Goal: Task Accomplishment & Management: Use online tool/utility

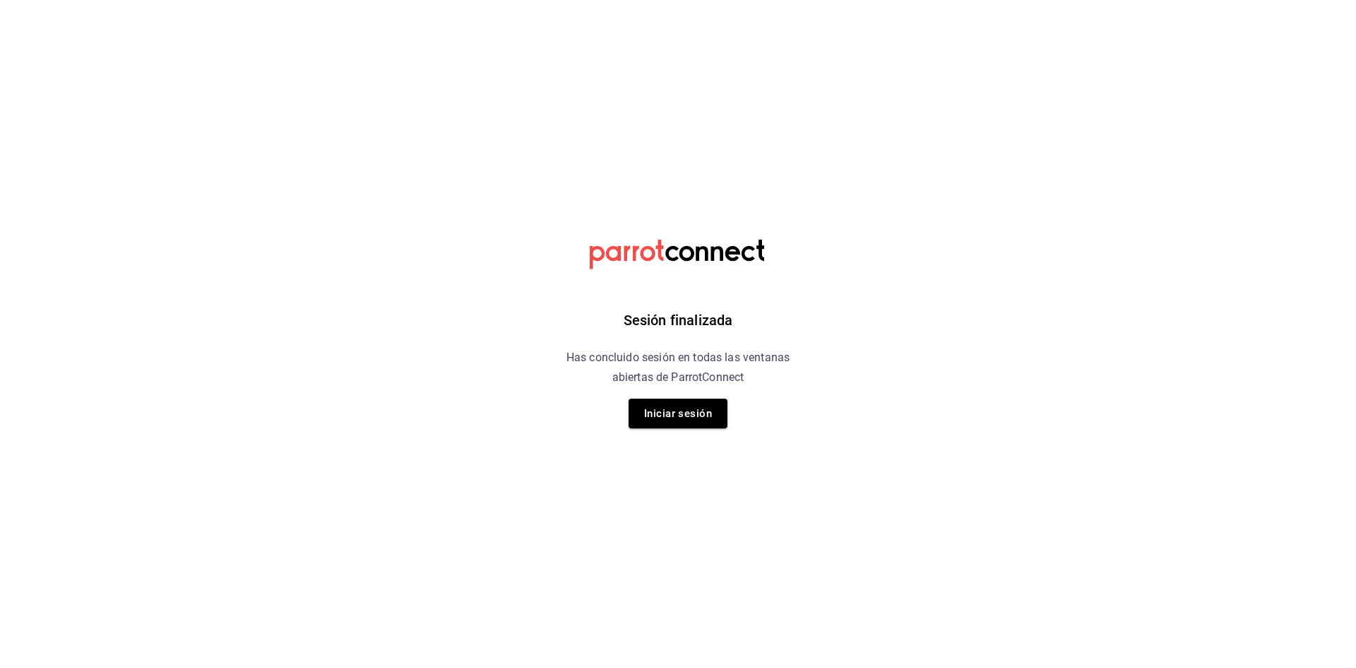
click at [713, 437] on div "Sesión finalizada Has concluido sesión en todas las ventanas abiertas de Parrot…" at bounding box center [678, 334] width 357 height 668
click at [699, 424] on button "Iniciar sesión" at bounding box center [678, 413] width 99 height 30
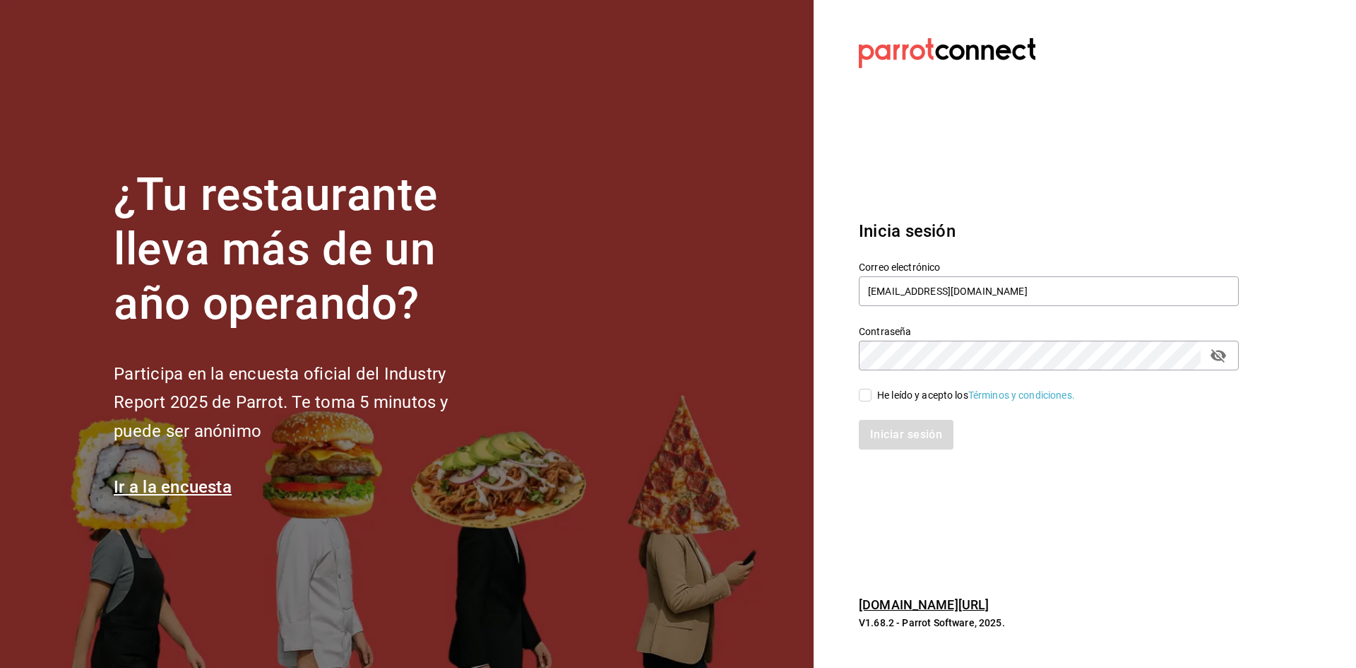
click at [875, 398] on span "He leído y acepto los Términos y condiciones." at bounding box center [973, 395] width 203 height 15
click at [872, 398] on input "He leído y acepto los Términos y condiciones." at bounding box center [865, 395] width 13 height 13
checkbox input "true"
click at [901, 425] on button "Iniciar sesión" at bounding box center [907, 435] width 96 height 30
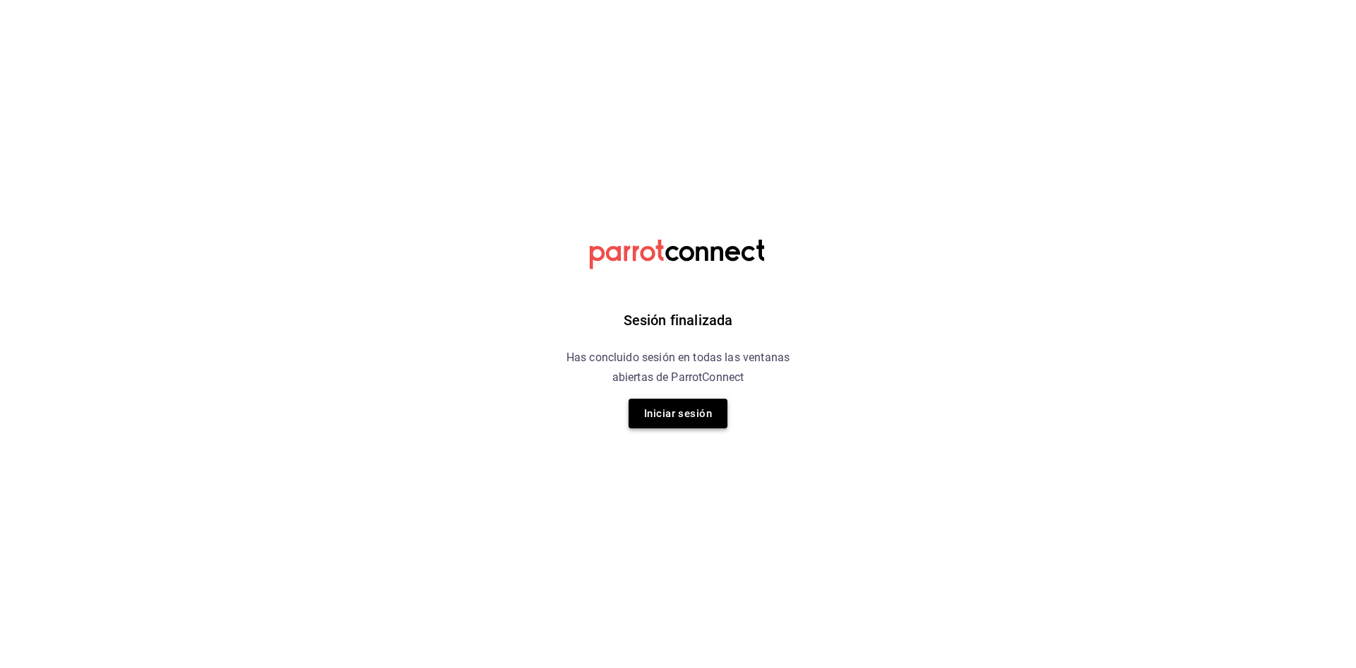
click at [696, 424] on button "Iniciar sesión" at bounding box center [678, 413] width 99 height 30
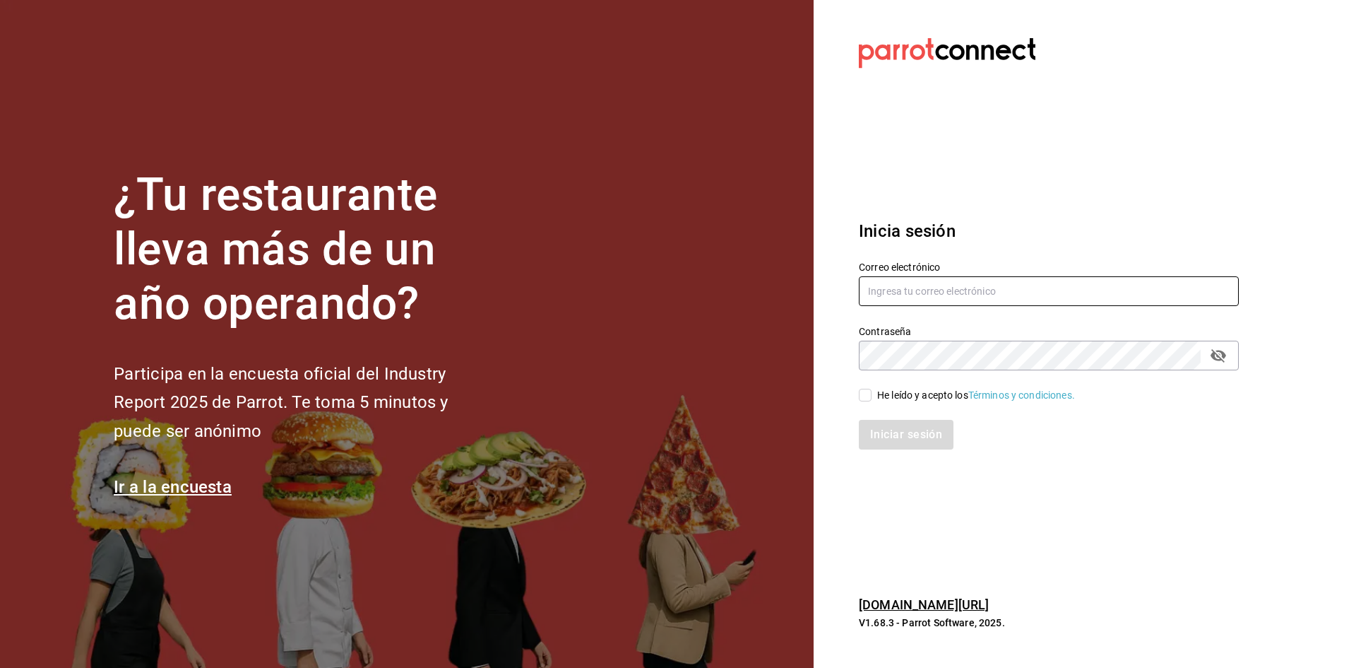
type input "[EMAIL_ADDRESS][DOMAIN_NAME]"
click at [867, 397] on input "He leído y acepto los Términos y condiciones." at bounding box center [865, 395] width 13 height 13
checkbox input "true"
click at [887, 424] on button "Iniciar sesión" at bounding box center [907, 435] width 96 height 30
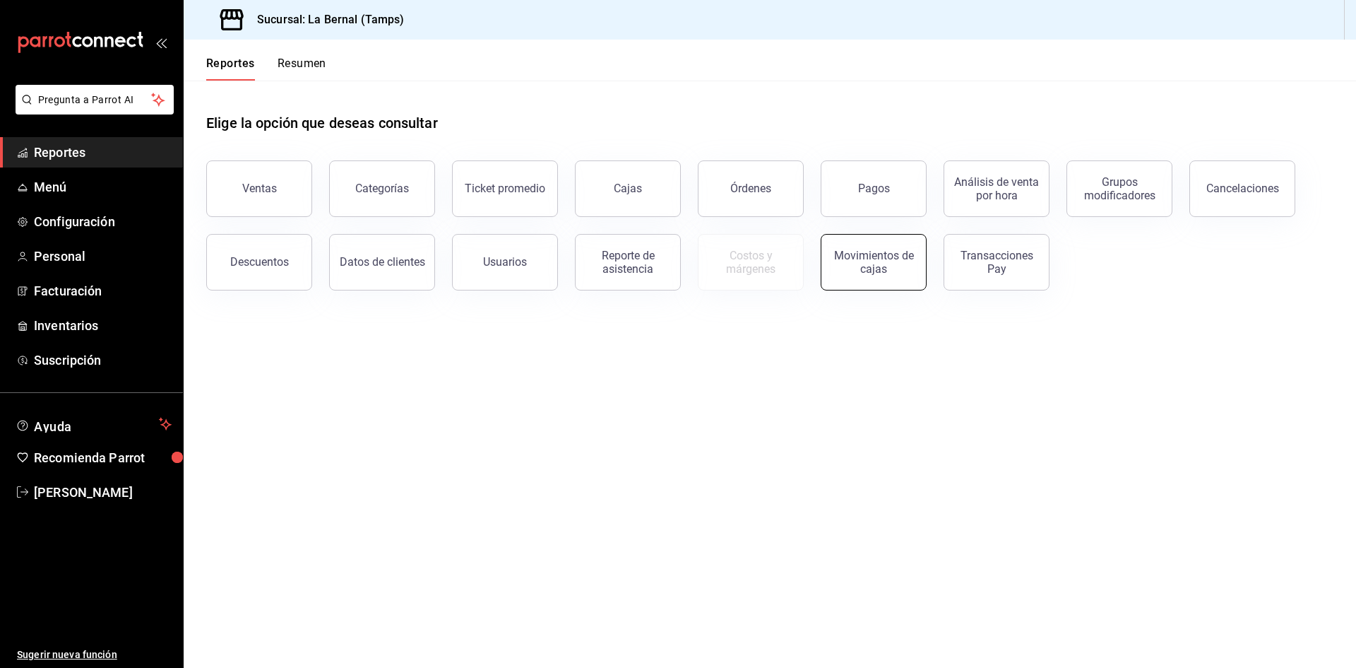
click at [845, 270] on div "Movimientos de cajas" at bounding box center [874, 262] width 88 height 27
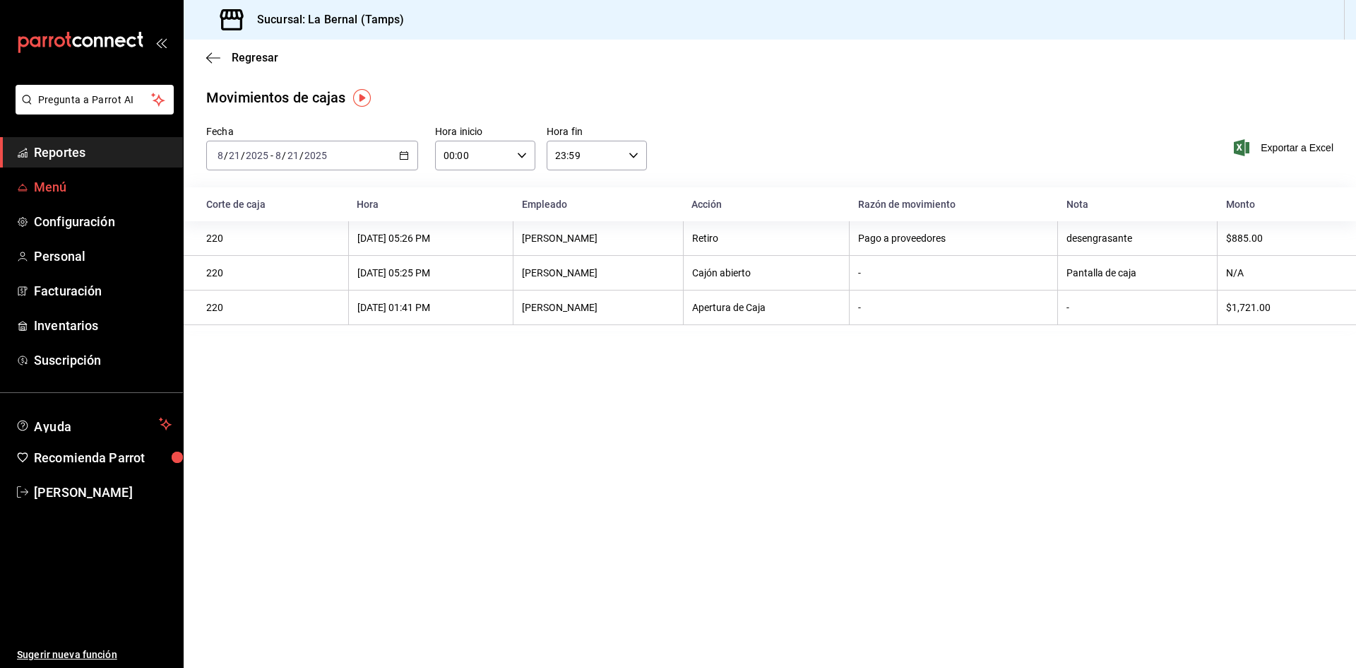
click at [59, 189] on span "Menú" at bounding box center [103, 186] width 138 height 19
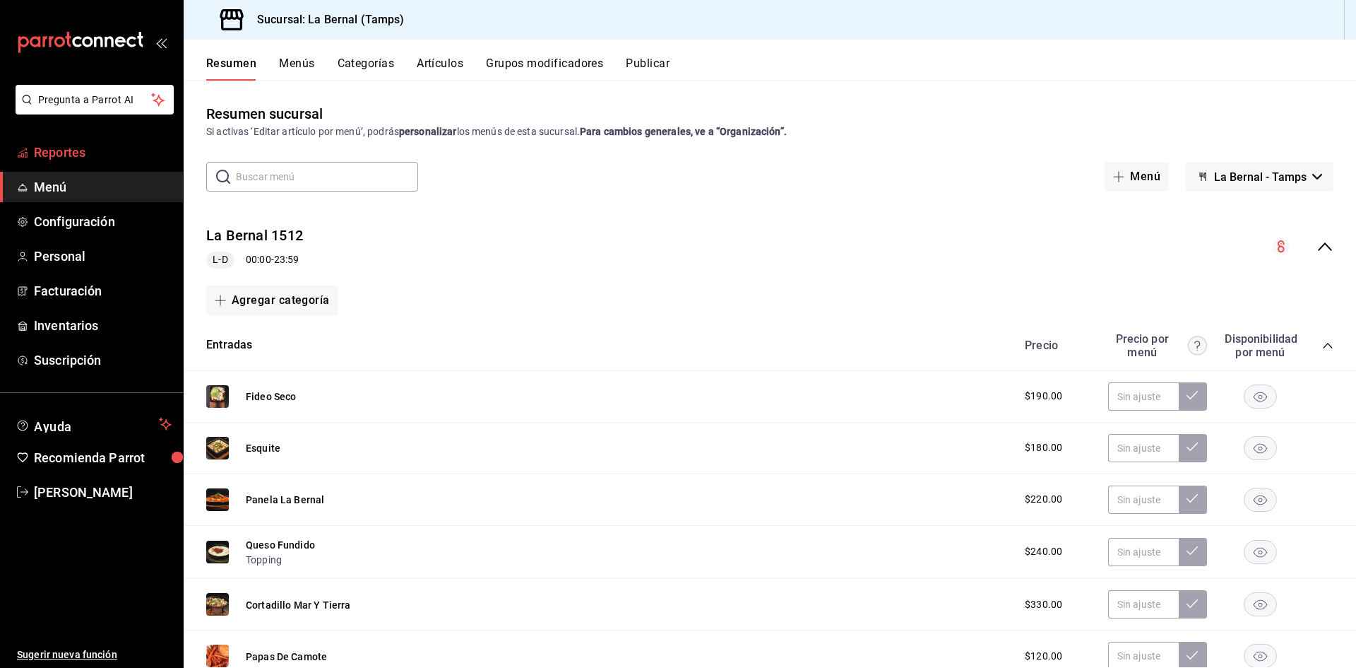
click at [68, 137] on link "Reportes" at bounding box center [91, 152] width 183 height 30
